Goal: Task Accomplishment & Management: Manage account settings

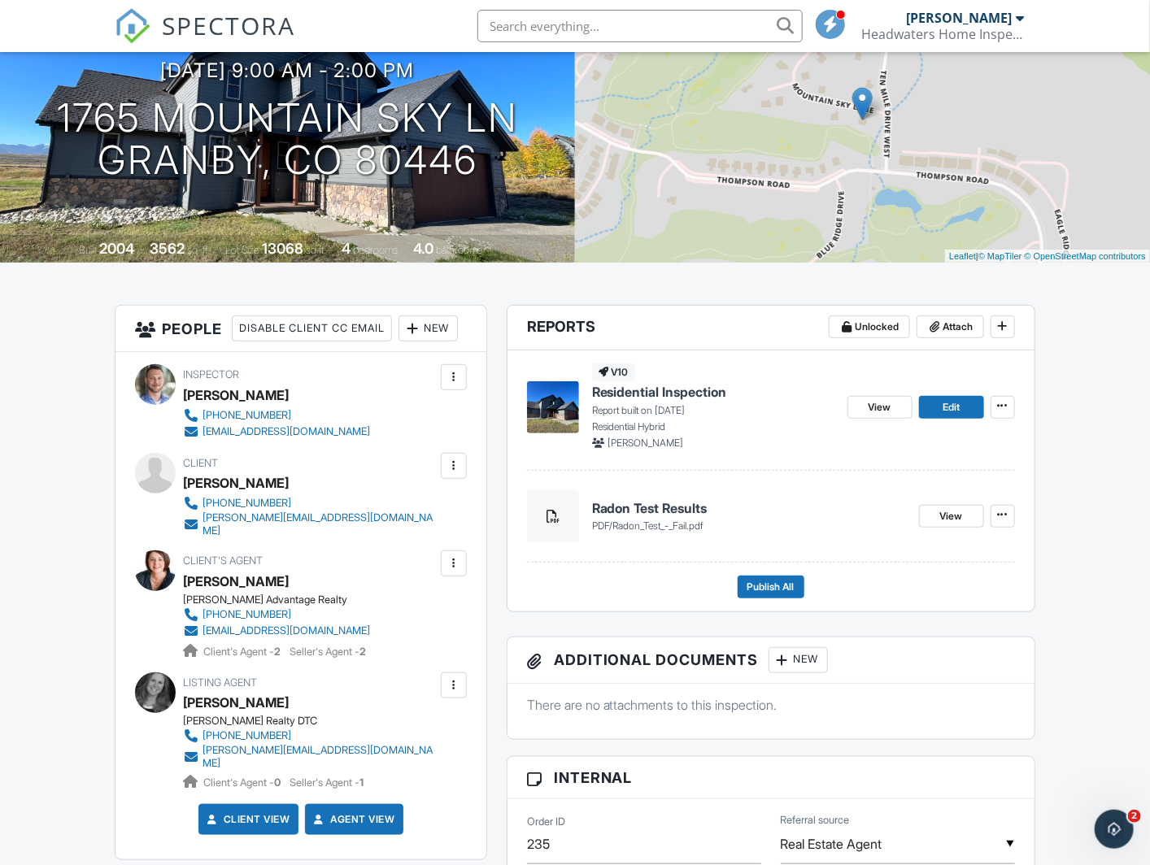
click at [828, 659] on div "New" at bounding box center [797, 660] width 59 height 26
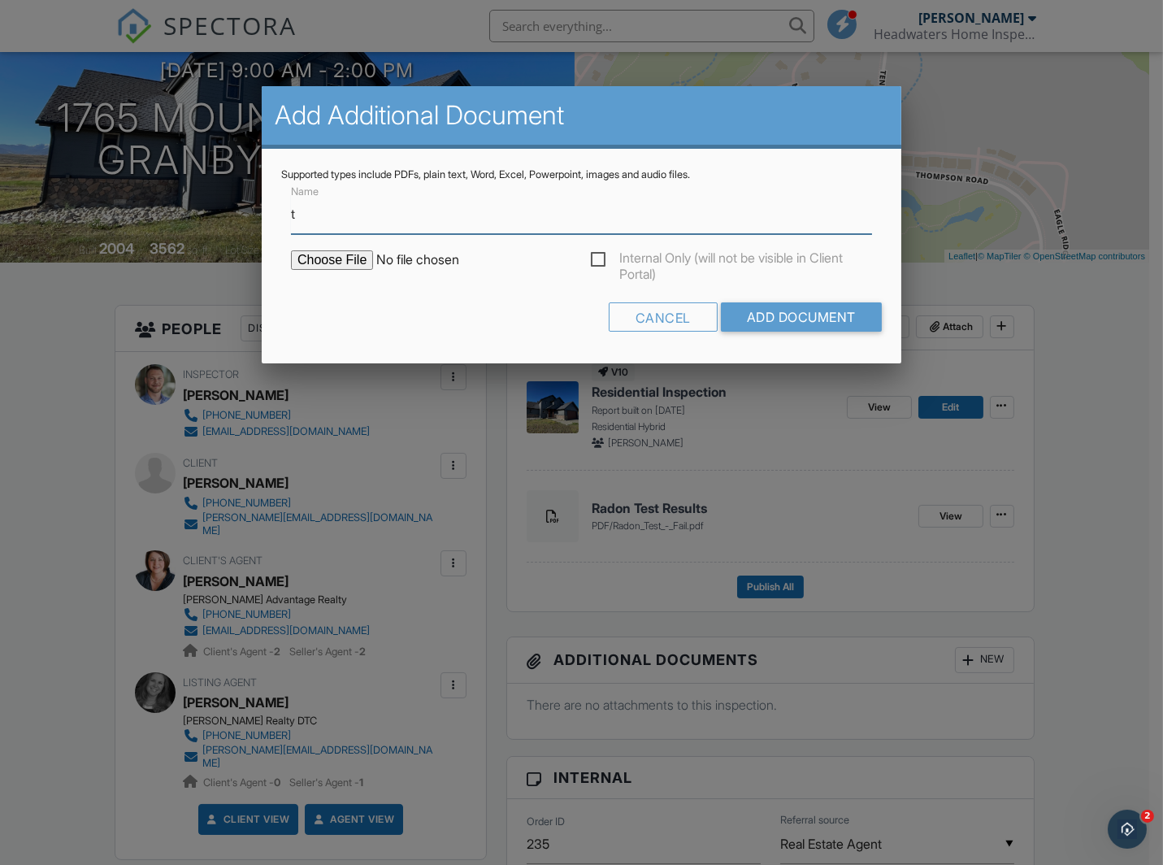
type input "Thermal Imaging"
click at [354, 263] on input "file" at bounding box center [429, 260] width 276 height 20
type input "C:\fakepath\FLIR-E8172BD1-1C65-42B0-99DD-A4735DAFEB46.pdf"
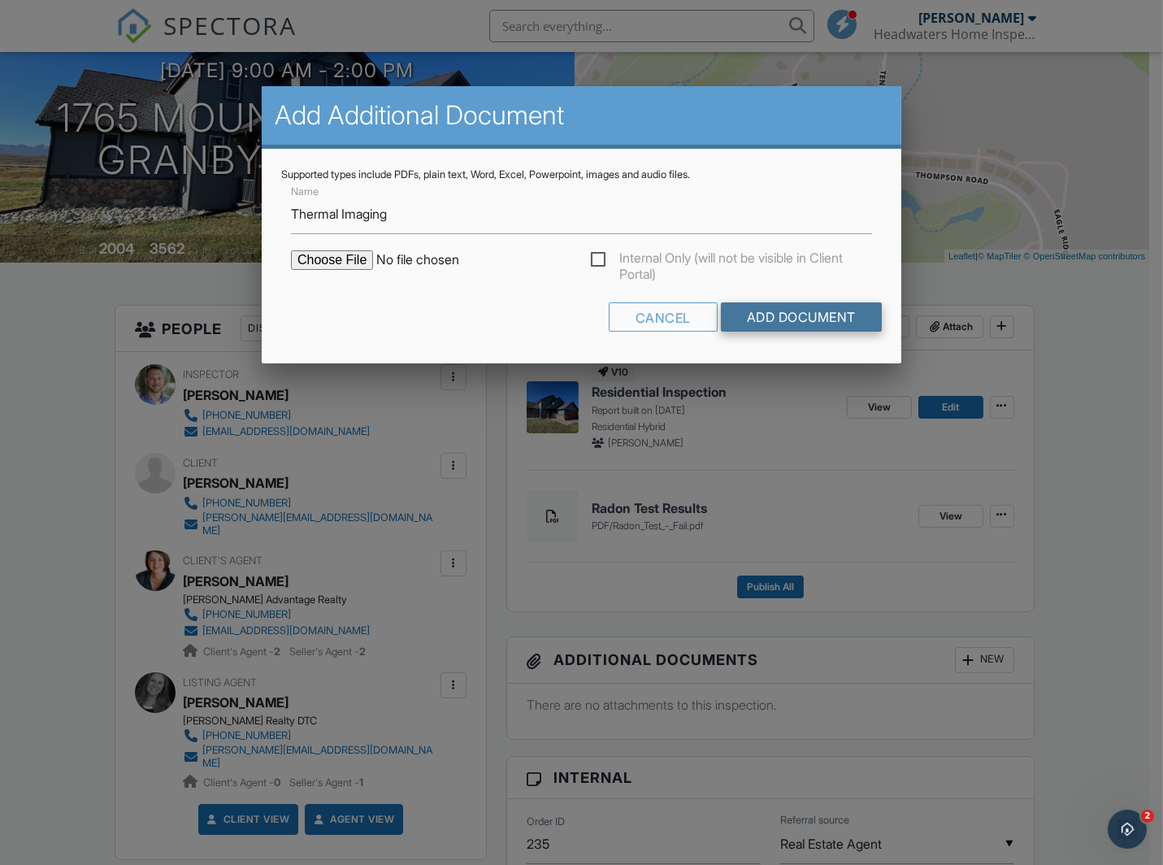
click at [801, 327] on input "Add Document" at bounding box center [801, 316] width 161 height 29
